Goal: Task Accomplishment & Management: Manage account settings

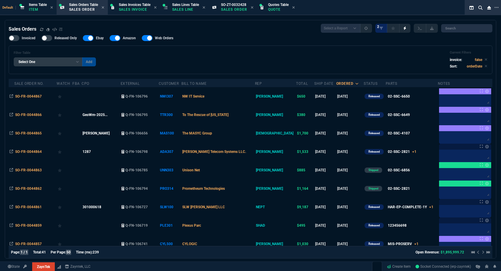
select select "12: [PERSON_NAME]"
select select
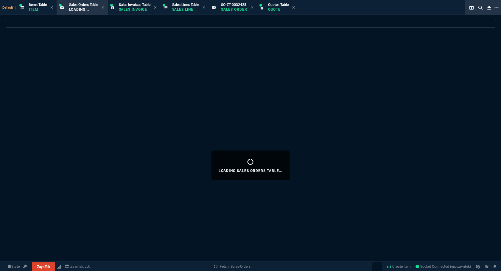
select select "12: [PERSON_NAME]"
select select
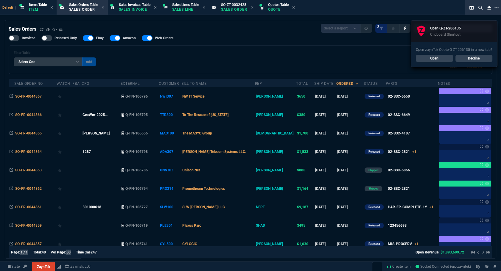
click at [419, 59] on link "Open" at bounding box center [434, 58] width 37 height 7
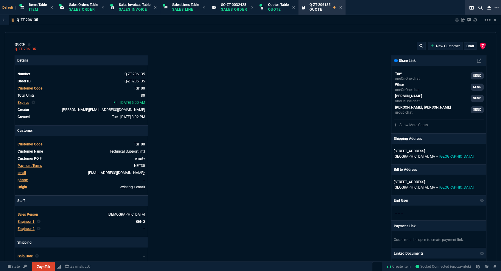
type input "20"
type input "495"
type input "27"
type input "295"
type input "11"
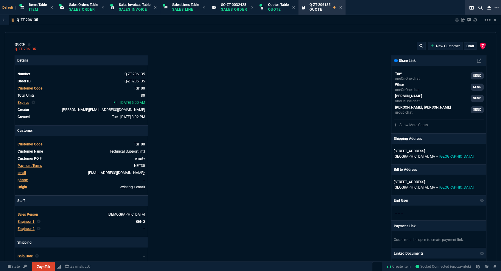
type input "10"
type input "53"
type input "260"
type input "56"
type input "125"
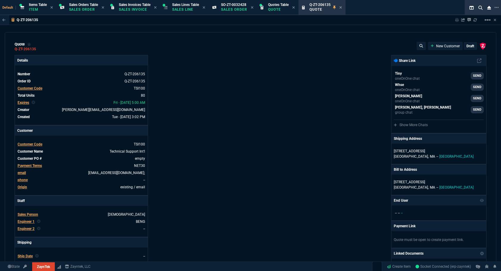
type input "40"
type input "170"
type input "55"
type input "60"
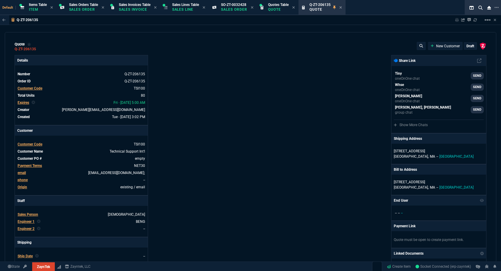
type input "15"
type input "29"
type input "200"
type input "11"
type input "30"
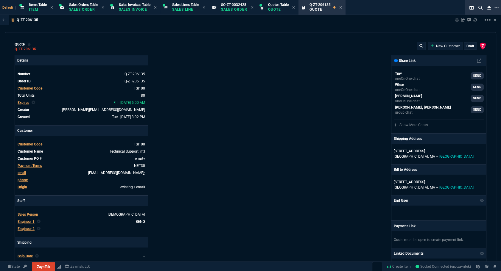
type input "70"
type input "157"
type input "70"
type input "115"
type input "17"
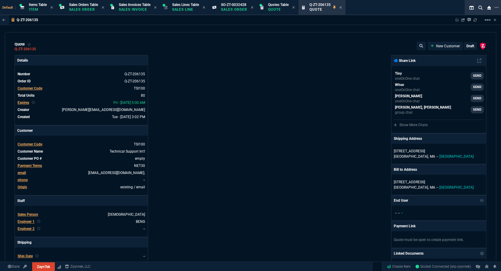
type input "20"
type input "73"
type input "110"
type input "0"
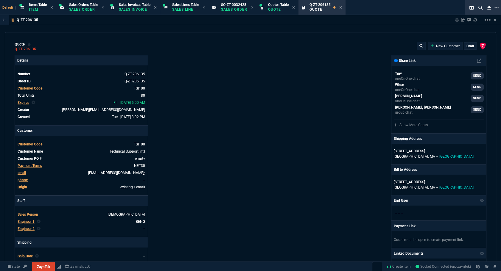
type input "68"
type input "85"
type input "80"
type input "4"
type input "43"
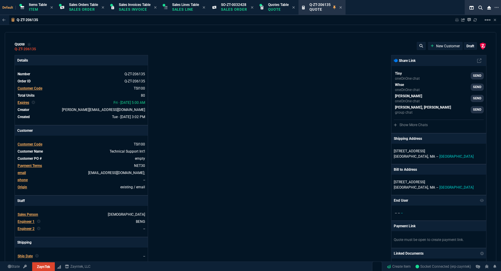
type input "75"
type input "33"
type input "25"
type input "0"
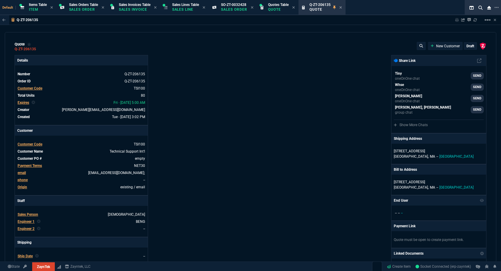
type input "12"
type input "534"
type input "11"
type input "786"
type input "35"
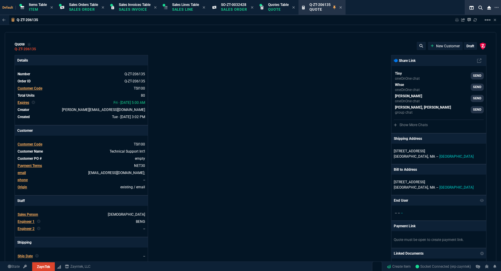
type input "265"
type input "8"
type input "115"
type input "12"
type input "384"
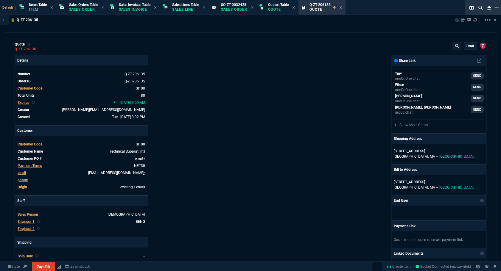
type input "6049.97"
type input "59"
type input "21"
type input "129"
type input "26"
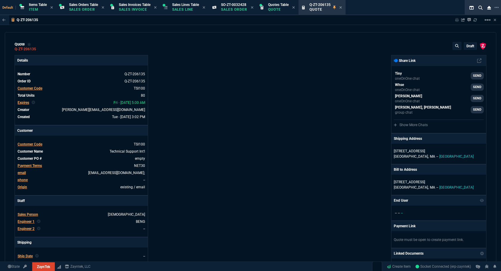
type input "2498"
type input "80"
type input "496.8"
type input "55"
type input "723"
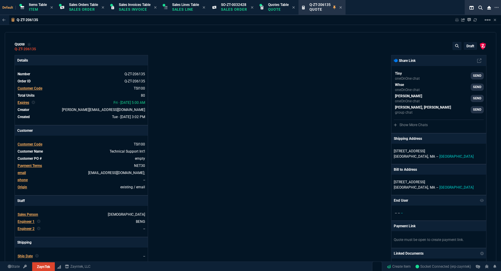
type input "41"
type input "202"
type input "46"
type input "38"
type input "34"
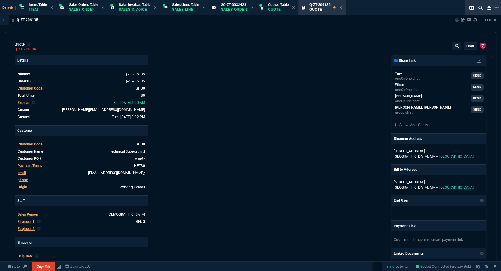
type input "2619"
type input "73"
type input "2732"
type input "90"
type input "485"
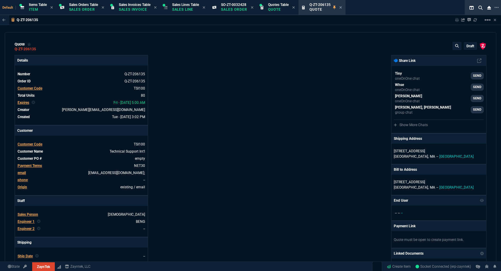
type input "54"
type input "72"
type input "35"
type input "701"
type input "79"
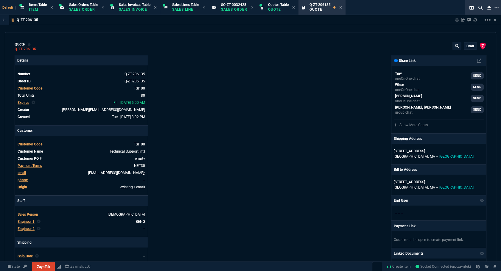
type input "138"
type input "42"
type input "524"
type input "76"
type input "11"
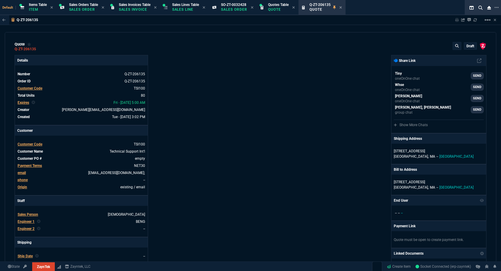
type input "55"
type input "399"
type input "56"
type input "164"
type input "54"
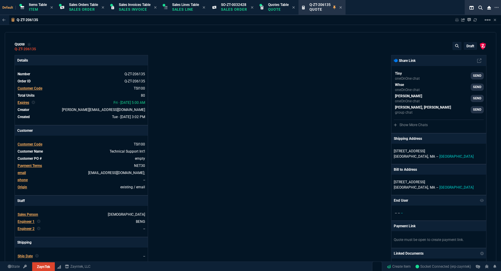
type input "13"
type input "50"
type input "3074"
type input "75"
type input "82"
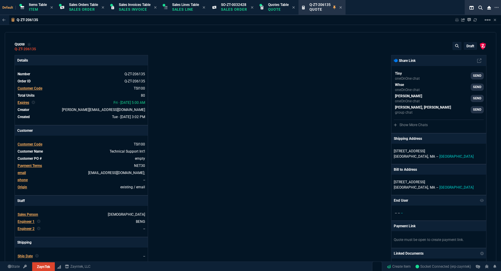
type input "13"
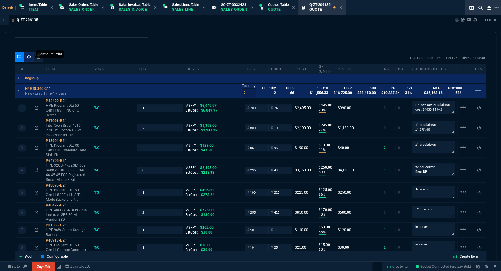
click at [29, 59] on div at bounding box center [29, 57] width 10 height 10
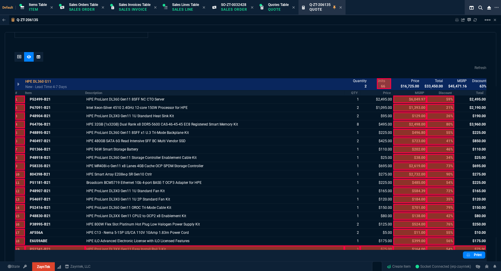
scroll to position [433, 0]
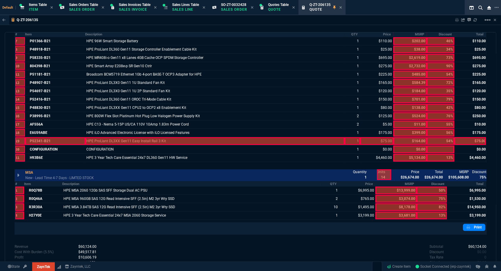
click at [134, 141] on div at bounding box center [214, 141] width 259 height 8
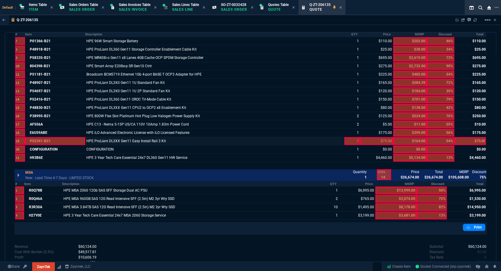
click at [355, 141] on div at bounding box center [352, 141] width 16 height 8
click at [367, 140] on div at bounding box center [376, 141] width 33 height 8
click at [476, 141] on div at bounding box center [470, 141] width 32 height 8
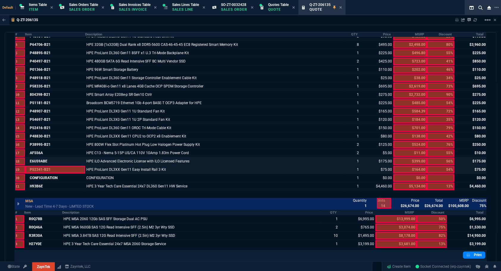
scroll to position [431, 0]
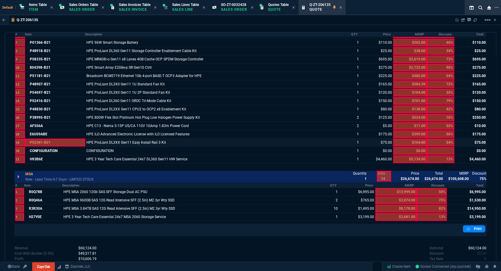
click at [47, 142] on div at bounding box center [55, 143] width 60 height 8
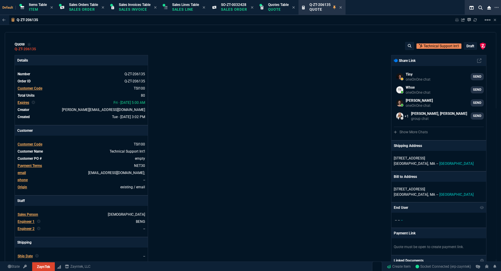
scroll to position [135, 0]
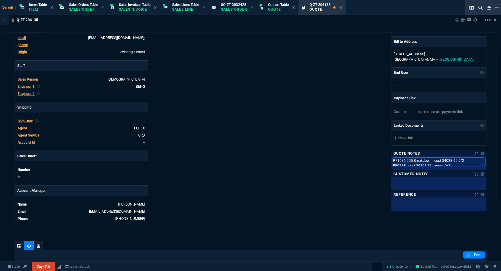
click at [429, 166] on textarea "P71686-005 Breakdown - cost $4033.95 9/2 R0Q78B - cost $6208.77 synnex 9/2" at bounding box center [438, 162] width 93 height 9
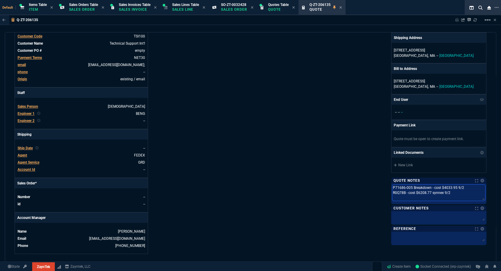
scroll to position [0, 0]
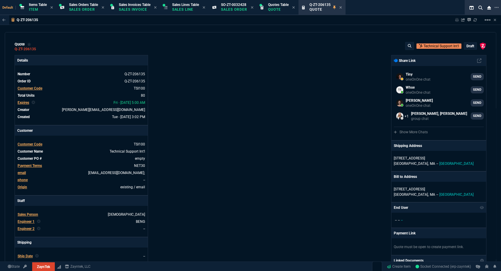
click at [466, 48] on p "draft" at bounding box center [470, 46] width 8 height 5
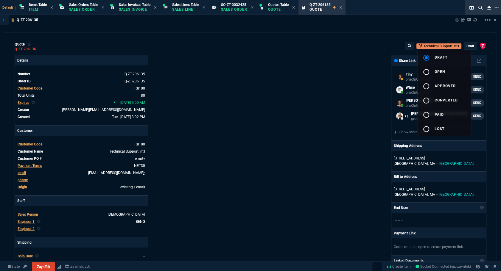
click at [454, 71] on button "radio_button_unchecked open" at bounding box center [444, 71] width 53 height 14
click at [319, 79] on div at bounding box center [250, 135] width 501 height 271
click at [456, 20] on nx-fornida-erp-document "Q-ZT-206135 Sharing Q-ZT-206135 Link Dev Link Share on Teams linear_scale quote…" at bounding box center [250, 153] width 501 height 276
click at [455, 21] on nx-fornida-erp-document "Q-ZT-206135 Sharing Q-ZT-206135 Link Dev Link Share on Teams linear_scale quote…" at bounding box center [250, 153] width 501 height 276
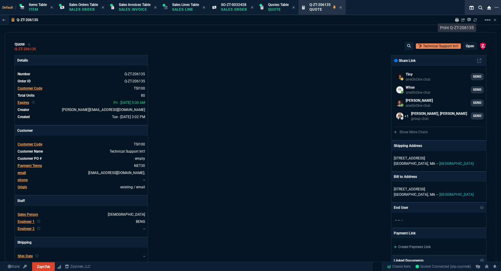
click at [457, 19] on icon at bounding box center [457, 20] width 4 height 4
type input "20"
type input "495"
type input "27"
type input "295"
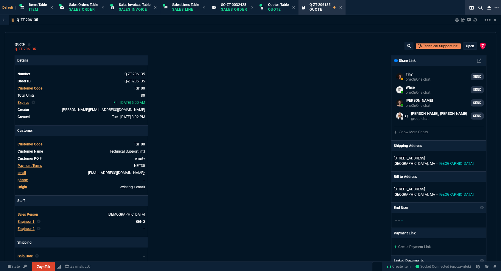
type input "11"
type input "10"
type input "53"
type input "260"
type input "56"
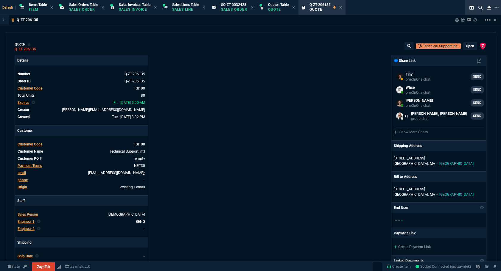
type input "125"
type input "40"
type input "170"
type input "55"
type input "60"
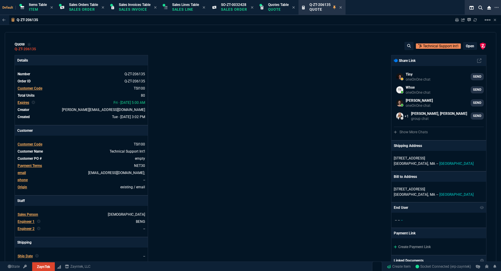
type input "60"
type input "15"
type input "29"
type input "200"
type input "11"
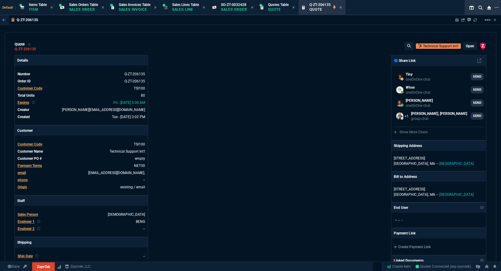
type input "30"
type input "70"
type input "157"
type input "70"
type input "115"
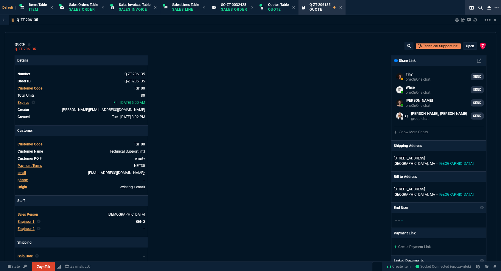
type input "17"
type input "20"
type input "73"
type input "110"
type input "0"
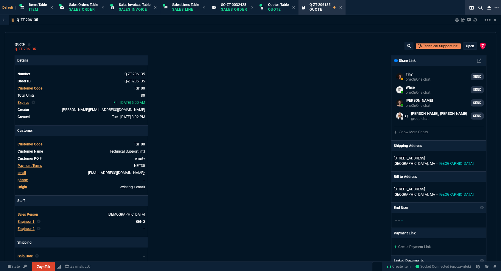
type input "0"
type input "68"
type input "85"
type input "80"
type input "4"
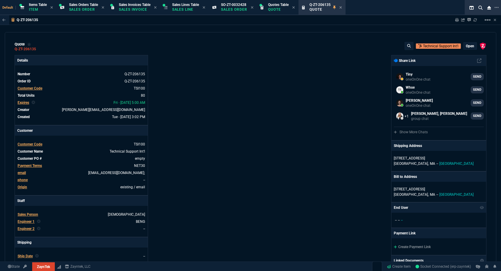
type input "43"
type input "75"
type input "33"
type input "25"
type input "0"
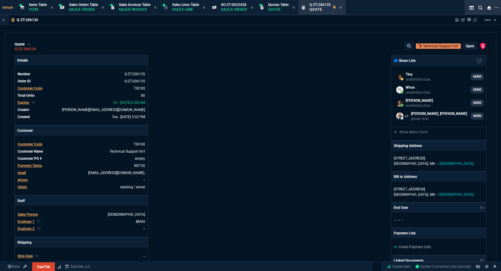
type input "0"
type input "12"
type input "534"
type input "11"
type input "786"
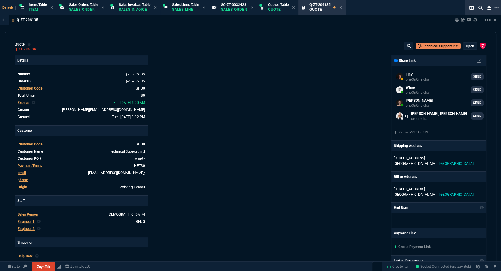
type input "35"
type input "265"
type input "8"
type input "115"
type input "12"
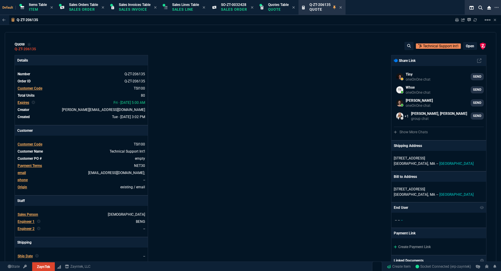
type input "384"
type input "59"
type input "21"
type input "26"
type input "80"
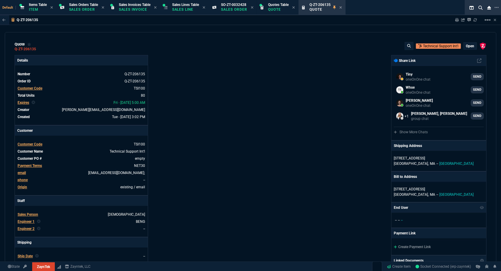
type input "55"
type input "41"
type input "46"
type input "34"
type input "73"
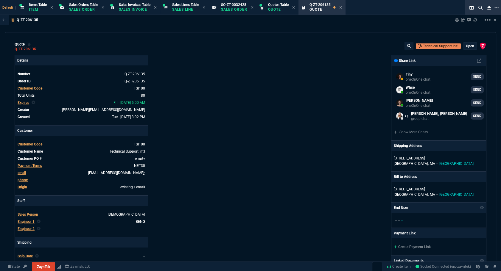
type input "90"
type input "54"
type input "72"
type input "35"
type input "79"
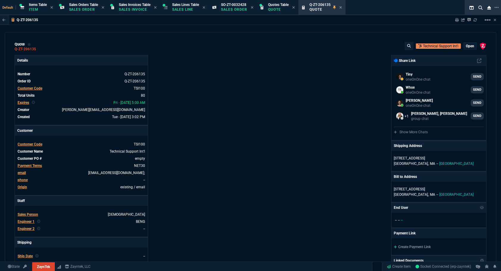
type input "42"
type input "76"
type input "55"
type input "56"
type input "54"
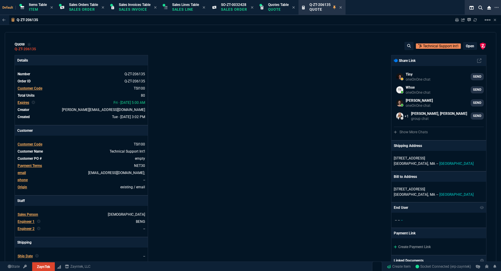
type input "13"
type input "50"
type input "75"
type input "82"
type input "13"
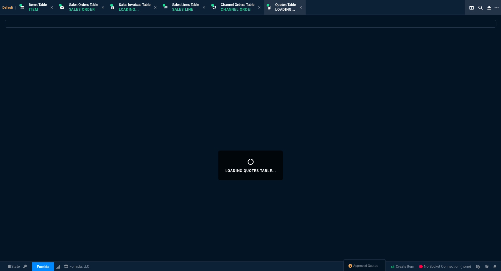
select select "12: [PERSON_NAME]"
select select
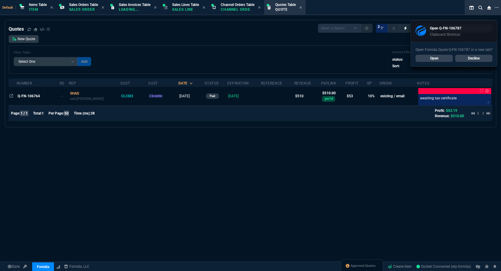
click at [441, 58] on link "Open" at bounding box center [433, 58] width 37 height 7
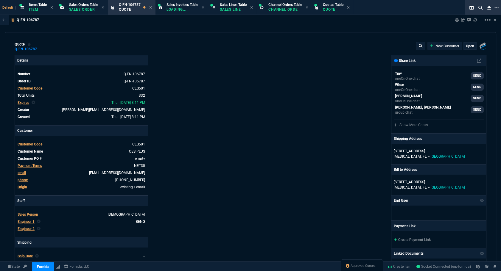
type input "36"
type input "20"
type input "38"
type input "36"
type input "14"
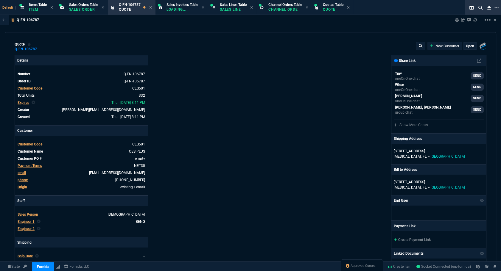
type input "17"
type input "11"
type input "23"
type input "13"
type input "15"
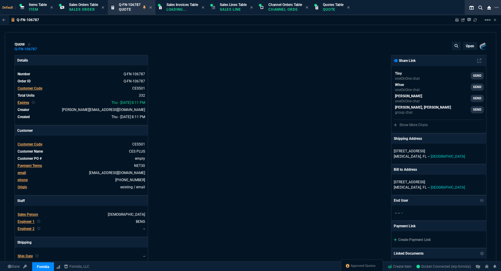
type input "25"
type input "21"
type input "60"
type input "33"
type input "9"
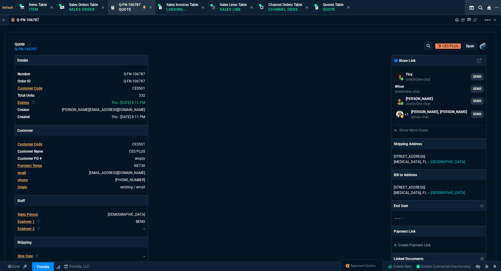
click at [467, 47] on p "open" at bounding box center [470, 46] width 8 height 5
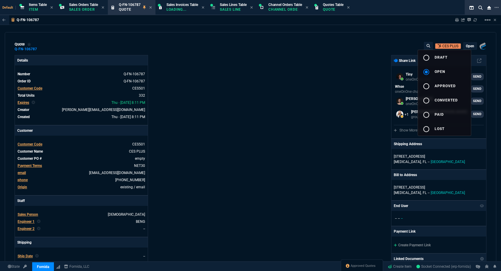
click at [441, 57] on span "draft" at bounding box center [440, 57] width 13 height 4
click at [247, 91] on div at bounding box center [250, 135] width 501 height 271
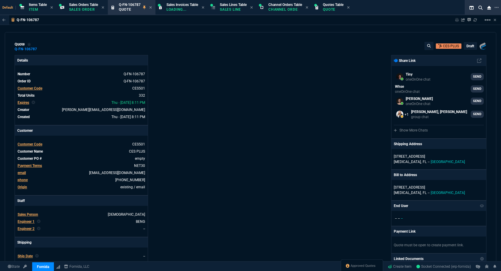
type input "36"
type input "20"
type input "38"
type input "36"
type input "14"
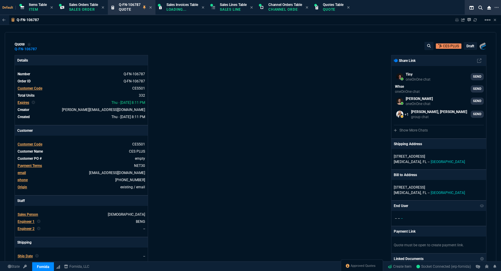
type input "17"
type input "11"
type input "23"
type input "13"
type input "15"
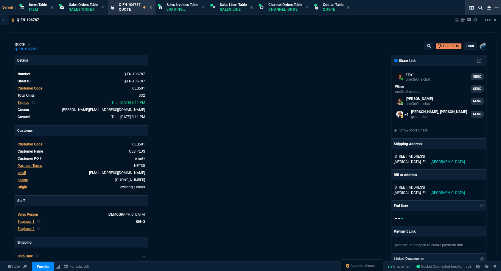
type input "25"
type input "21"
type input "60"
type input "33"
type input "9"
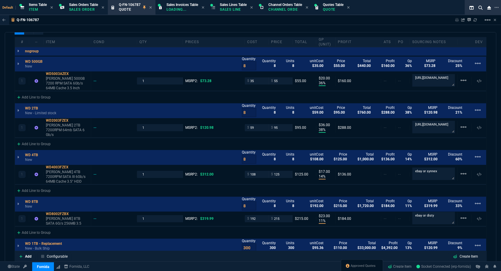
scroll to position [458, 0]
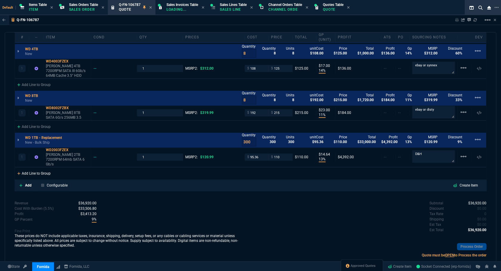
click at [38, 168] on div "Add Line to Group" at bounding box center [34, 173] width 38 height 11
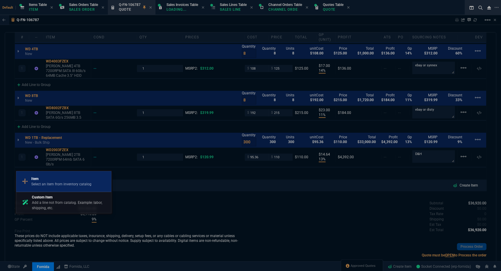
click at [40, 174] on div "Item Select an item from inventory catalog" at bounding box center [64, 181] width 90 height 15
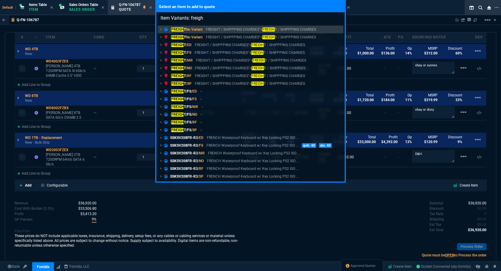
type input "Item Variants: freight"
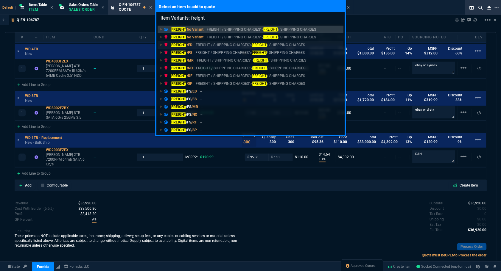
click at [180, 43] on mark "FREIGHT" at bounding box center [178, 45] width 15 height 4
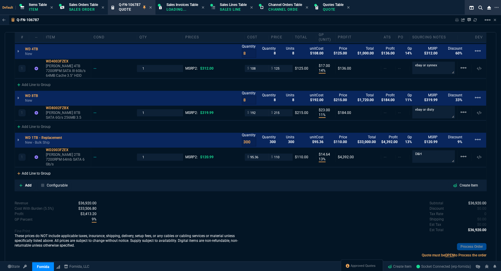
type input "36"
type input "20"
type input "38"
type input "36"
type input "14"
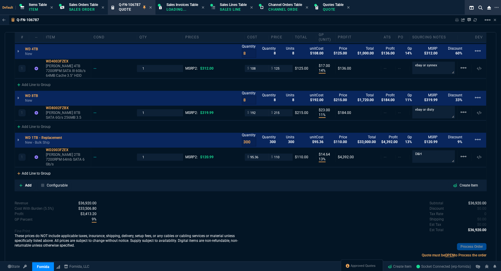
type input "17"
type input "11"
type input "23"
type input "13"
type input "15"
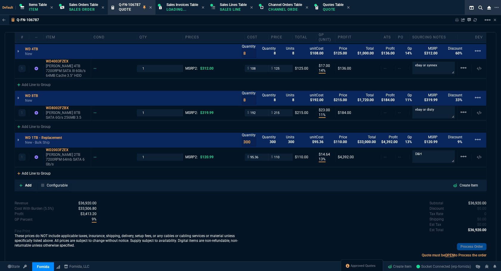
type input "25"
type input "21"
type input "60"
type input "33"
type input "9"
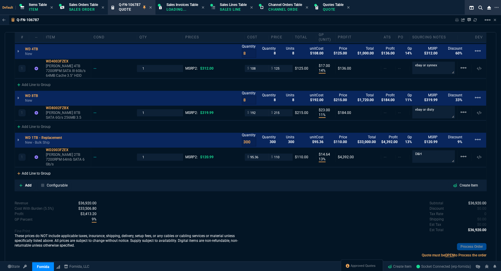
click at [28, 168] on div "Add Line to Group" at bounding box center [34, 173] width 38 height 11
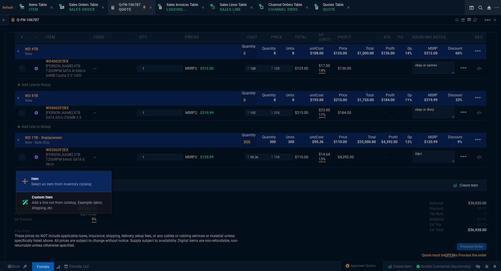
click at [66, 185] on p "Select an item from inventory catalog" at bounding box center [61, 184] width 60 height 5
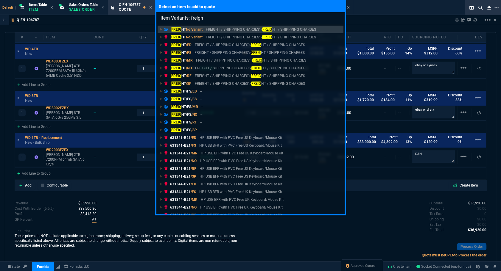
type input "Item Variants: freight"
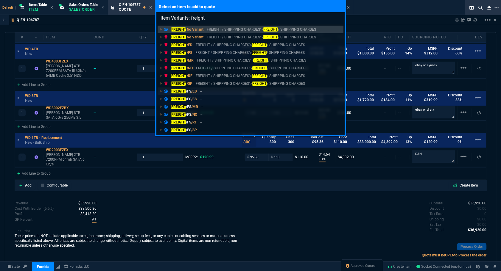
click at [184, 89] on mark "FREIGHT" at bounding box center [178, 91] width 15 height 4
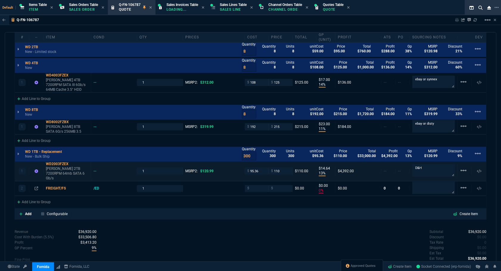
type input "0"
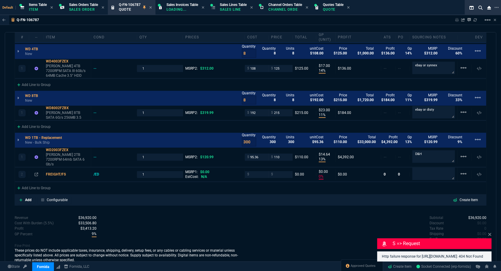
type input "36"
type input "20"
type input "38"
type input "36"
type input "14"
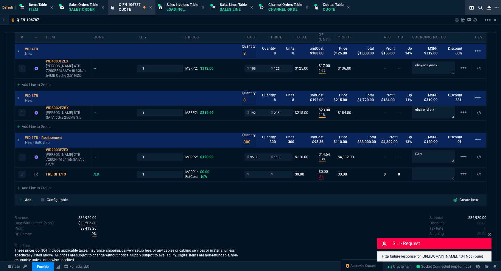
type input "17"
type input "11"
type input "23"
type input "13"
type input "15"
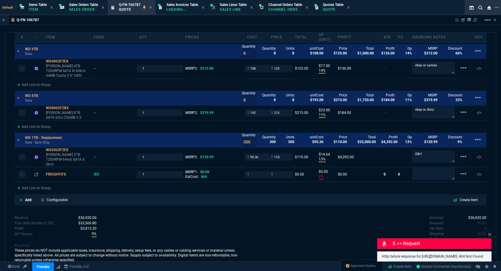
type input "0"
type input "25"
type input "21"
type input "60"
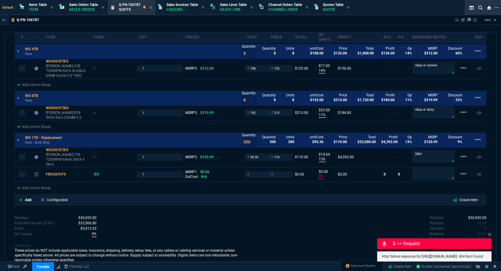
type input "33"
type input "9"
type input "295"
click at [295, 199] on div "quote Q-FN-106787 CES PLUS draft Fornida, LLC 2609 Technology Dr Suite 300 Plan…" at bounding box center [250, 147] width 491 height 230
type input "295"
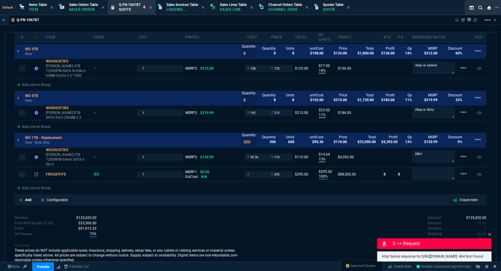
type input "100"
type input "295"
click at [488, 232] on icon at bounding box center [490, 234] width 4 height 5
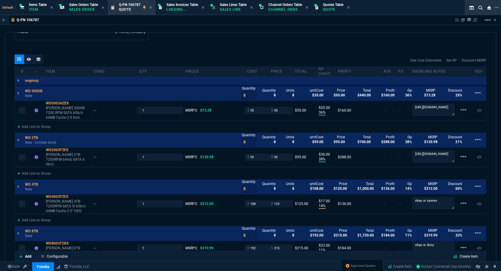
scroll to position [241, 0]
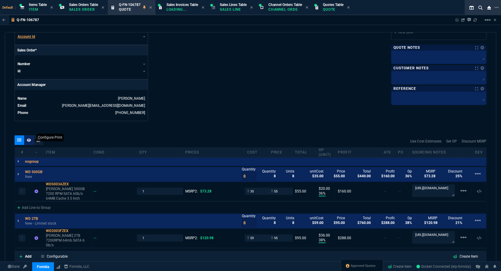
click at [25, 139] on div at bounding box center [29, 140] width 10 height 10
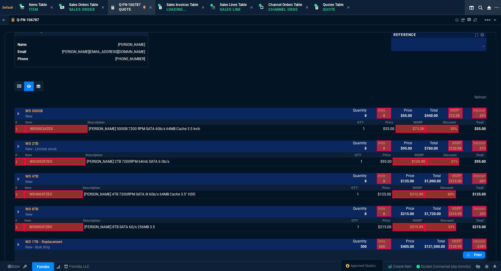
scroll to position [401, 0]
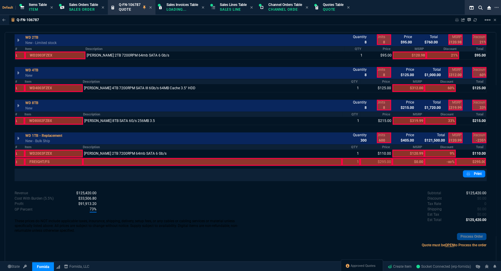
click at [172, 163] on div at bounding box center [212, 162] width 259 height 8
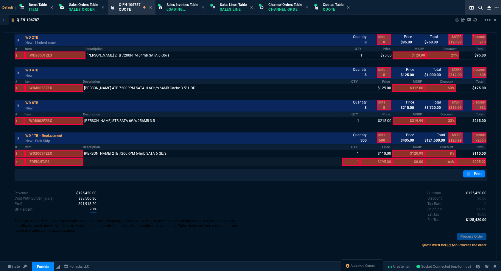
click at [344, 160] on div at bounding box center [351, 162] width 18 height 8
click at [384, 161] on div at bounding box center [376, 162] width 32 height 8
click at [466, 158] on div at bounding box center [471, 162] width 30 height 8
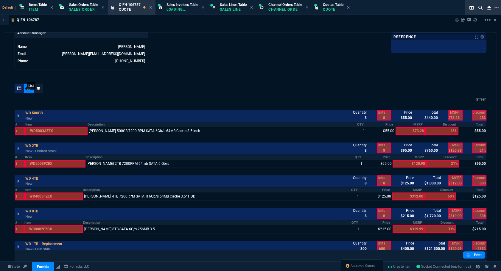
click at [20, 88] on icon at bounding box center [19, 89] width 4 height 4
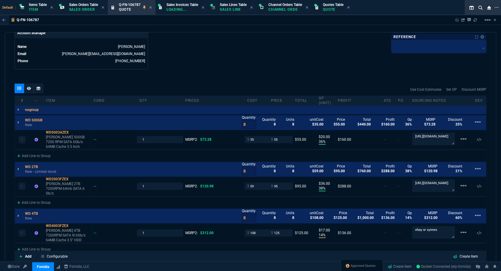
type input "38"
type input "36"
type input "14"
type input "17"
type input "11"
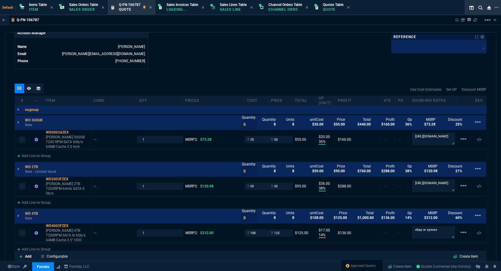
type input "23"
type input "13"
type input "15"
type input "100"
type input "295"
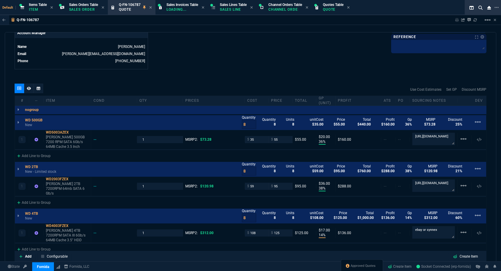
type input "25"
type input "21"
type input "60"
type input "33"
type input "9"
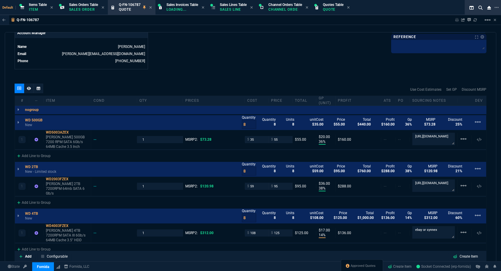
scroll to position [428, 0]
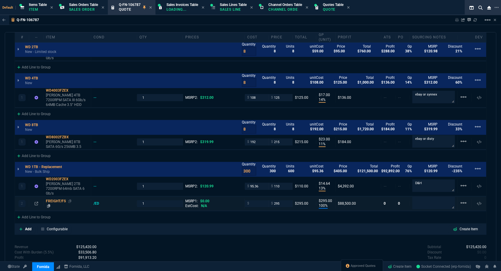
click at [54, 199] on div "FREIGHT/FS" at bounding box center [67, 201] width 43 height 5
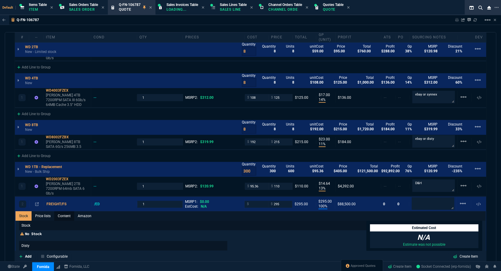
click at [62, 211] on link "Content" at bounding box center [64, 216] width 20 height 10
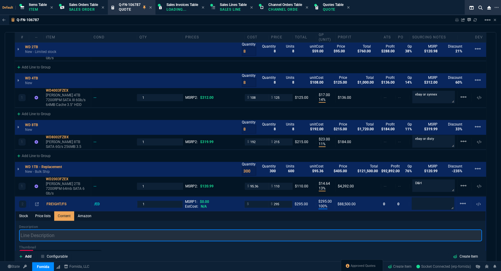
click at [58, 230] on input "text" at bounding box center [250, 236] width 463 height 12
type input "shipping charges"
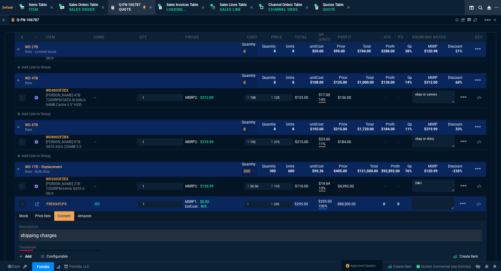
click at [192, 255] on div "Add Configurable Create Item" at bounding box center [250, 256] width 469 height 9
click at [9, 73] on div "quote Q-FN-106787 CES PLUS draft Fornida, LLC 2609 Technology Dr Suite 300 Plan…" at bounding box center [250, 147] width 491 height 230
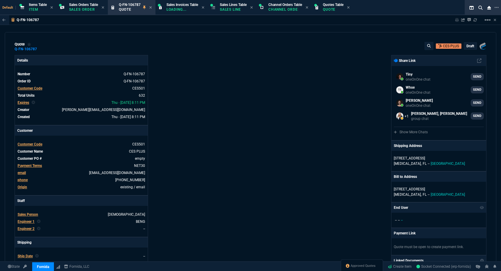
click at [467, 46] on p "draft" at bounding box center [470, 46] width 8 height 5
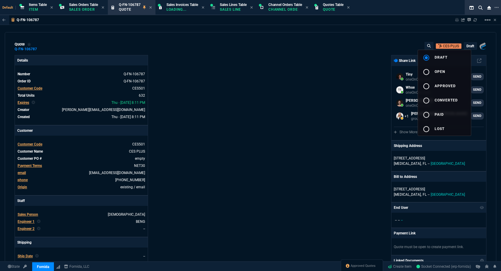
click at [451, 69] on button "radio_button_unchecked open" at bounding box center [444, 71] width 53 height 14
type input "100"
type input "295"
click at [294, 79] on div at bounding box center [250, 135] width 501 height 271
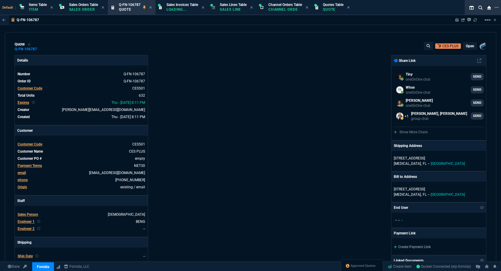
type input "36"
type input "20"
type input "38"
type input "36"
type input "14"
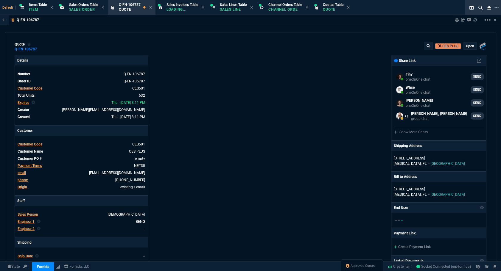
type input "17"
type input "11"
type input "23"
type input "13"
type input "15"
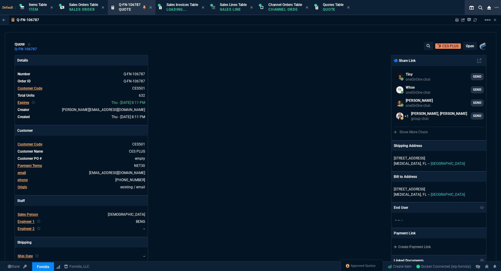
type input "100"
type input "295"
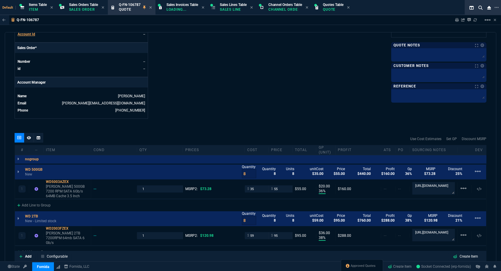
type input "25"
type input "21"
type input "60"
type input "33"
type input "9"
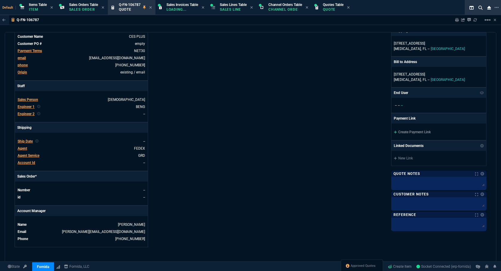
scroll to position [0, 0]
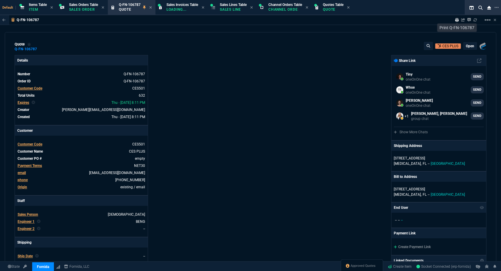
click at [456, 19] on icon at bounding box center [457, 20] width 4 height 4
type input "36"
type input "20"
type input "38"
type input "36"
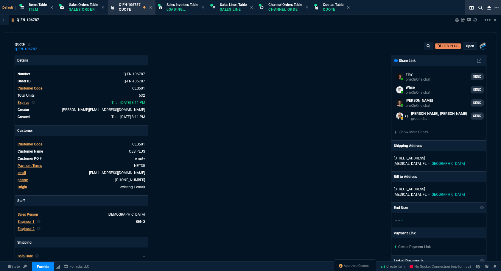
type input "14"
type input "17"
type input "11"
type input "23"
type input "13"
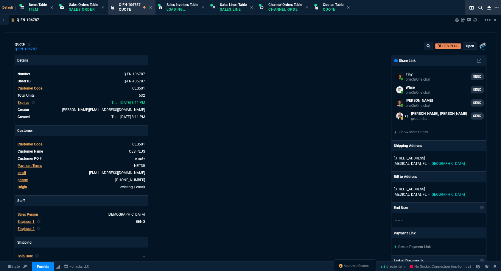
type input "15"
type input "100"
type input "295"
type input "25"
type input "21"
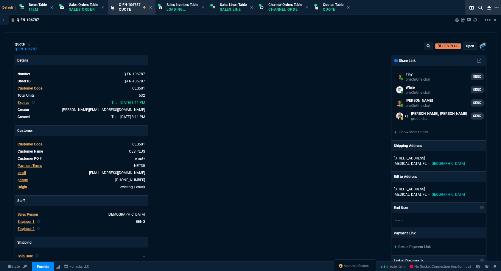
type input "60"
type input "33"
type input "9"
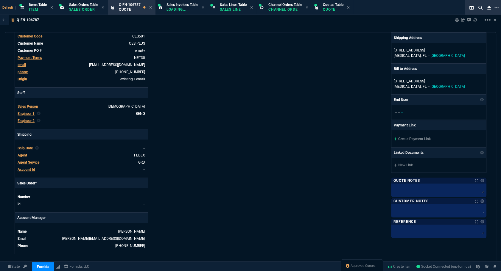
click at [363, 179] on div "Fornida, LLC 2609 Technology Dr Suite 300 Plano, TX 75074 Share Link Tiny oneOn…" at bounding box center [368, 100] width 236 height 307
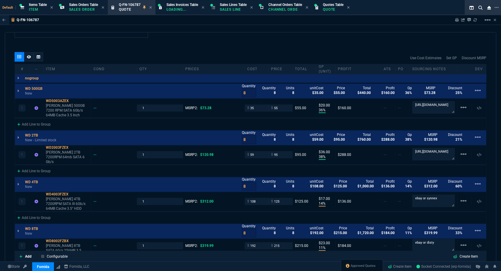
click at [193, 167] on div "Add Line to Group" at bounding box center [250, 170] width 471 height 11
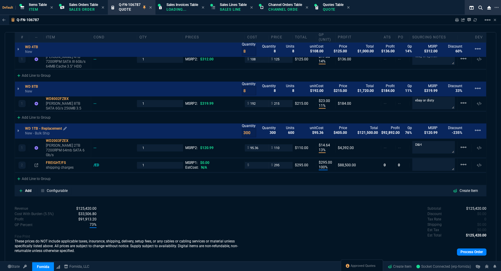
click at [58, 126] on p "WD 1TB - Replacement" at bounding box center [46, 128] width 42 height 5
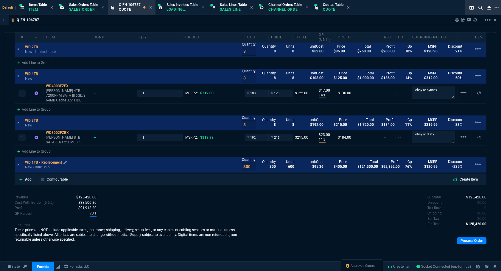
scroll to position [426, 0]
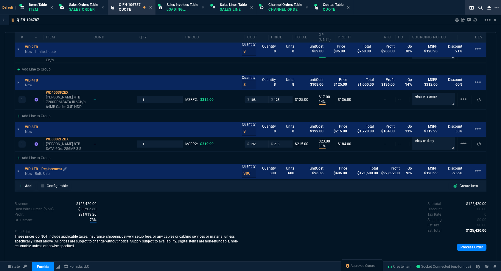
click at [58, 123] on div "WD 8TB New Quantity 8 Quantity 8 Units 8 unitCost $192.00 Price $215.00 Total $…" at bounding box center [250, 129] width 471 height 15
click at [52, 167] on p "WD 1TB - Replacement" at bounding box center [46, 169] width 42 height 5
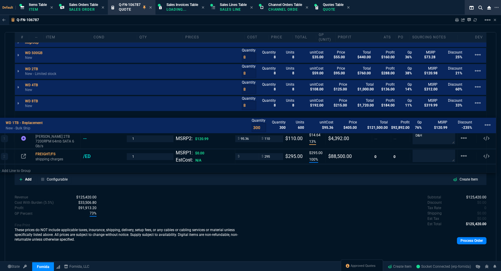
scroll to position [354, 0]
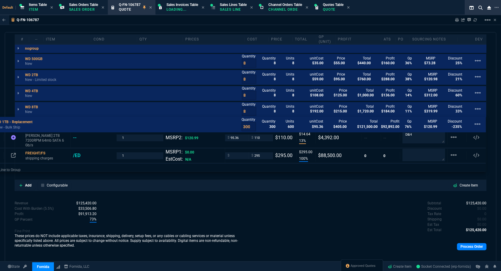
drag, startPoint x: 62, startPoint y: 122, endPoint x: 32, endPoint y: 121, distance: 30.1
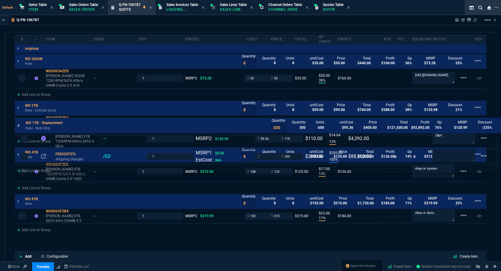
scroll to position [467, 0]
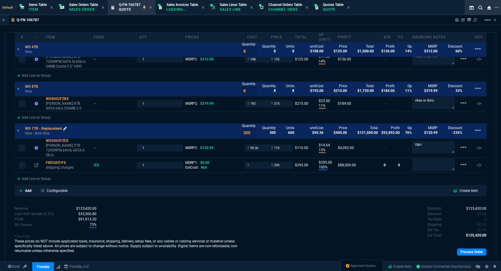
click at [65, 127] on icon at bounding box center [65, 129] width 4 height 4
click at [58, 153] on icon at bounding box center [56, 155] width 3 height 4
click at [351, 248] on div "Subtotal $125,420.00 Discount $0.00 Tax Rate 0 Shipping $0.00 Est Tax $0.00 Est…" at bounding box center [368, 234] width 236 height 56
click at [152, 6] on icon at bounding box center [150, 8] width 3 height 4
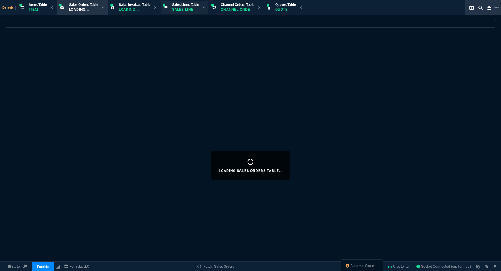
select select
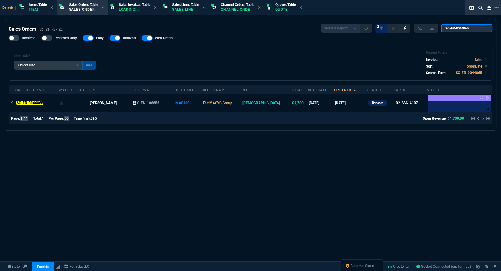
click at [482, 30] on input "SO-FR-0044865" at bounding box center [466, 28] width 51 height 8
click at [483, 29] on input "SO-FR-0044865" at bounding box center [466, 28] width 51 height 8
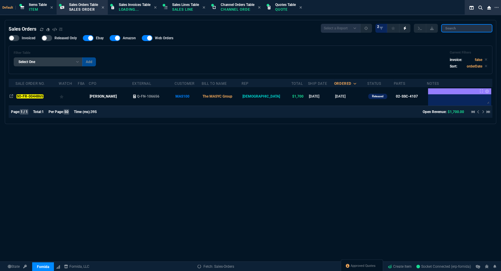
click at [483, 28] on input "search" at bounding box center [466, 28] width 51 height 8
